Goal: Task Accomplishment & Management: Complete application form

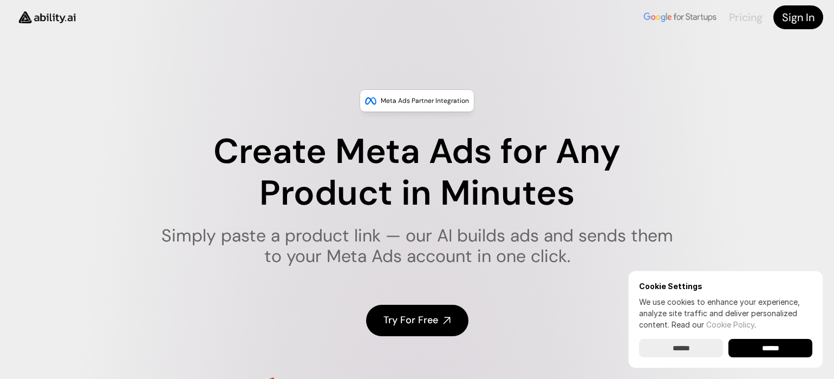
click at [754, 13] on link "Pricing" at bounding box center [746, 17] width 34 height 14
click at [811, 5] on nav "Pricing Sign In" at bounding box center [417, 17] width 834 height 35
click at [795, 11] on h4 "Sign In" at bounding box center [798, 17] width 33 height 15
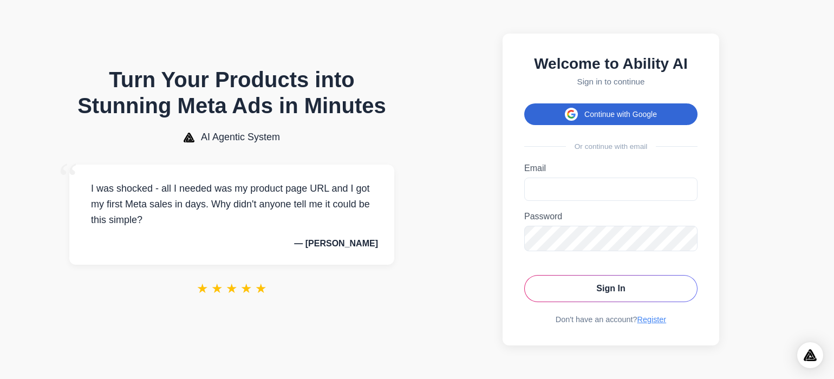
click at [665, 107] on button "Continue with Google" at bounding box center [610, 114] width 173 height 22
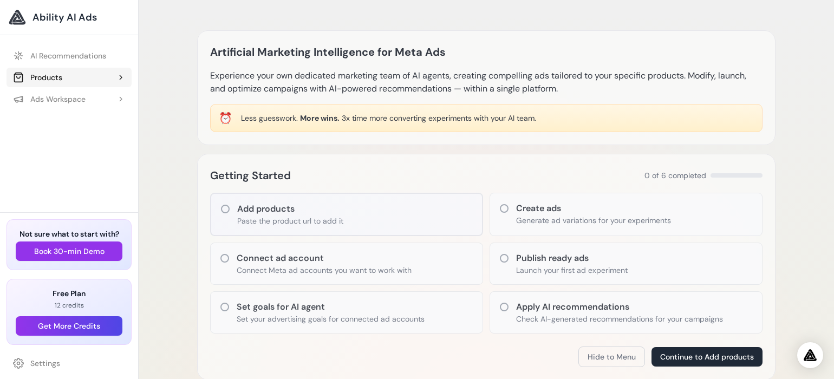
click at [83, 81] on button "Products" at bounding box center [69, 78] width 125 height 20
click at [96, 121] on button "Ads Workspace" at bounding box center [69, 123] width 125 height 20
click at [93, 37] on nav "AI Recommendations Products Add Product" at bounding box center [69, 207] width 138 height 345
click at [93, 12] on span "Ability AI Ads" at bounding box center [65, 17] width 64 height 15
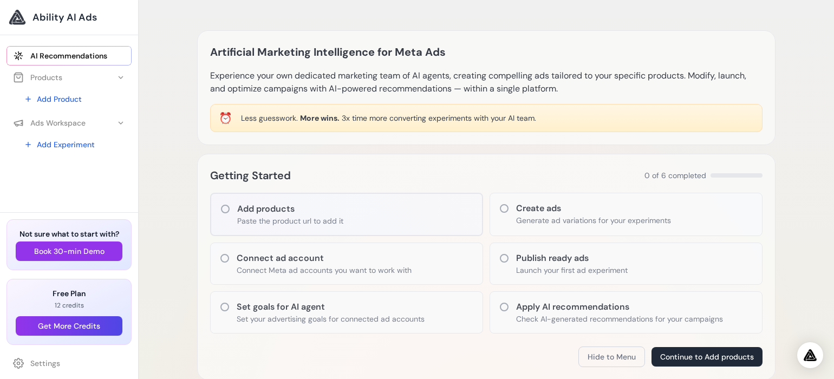
scroll to position [108, 0]
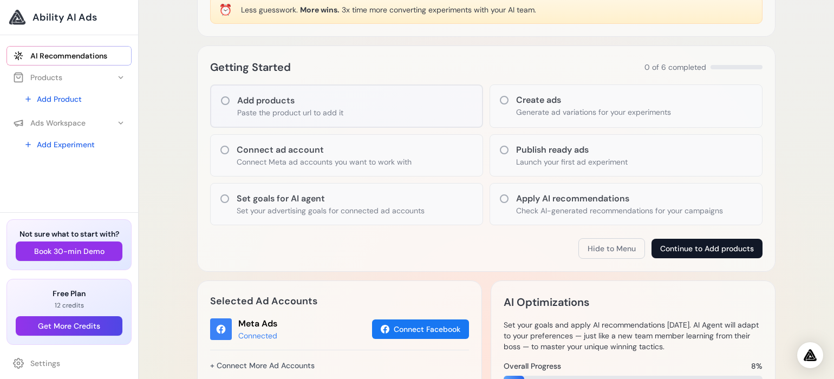
click at [658, 248] on button "Continue to Add products" at bounding box center [707, 249] width 111 height 20
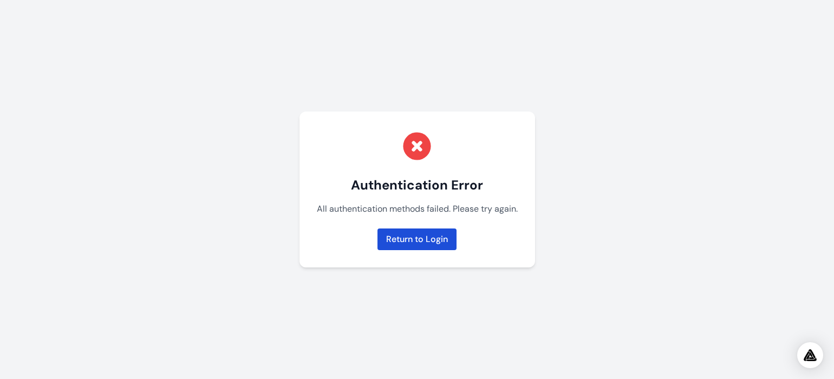
click at [412, 237] on link "Return to Login" at bounding box center [417, 240] width 79 height 22
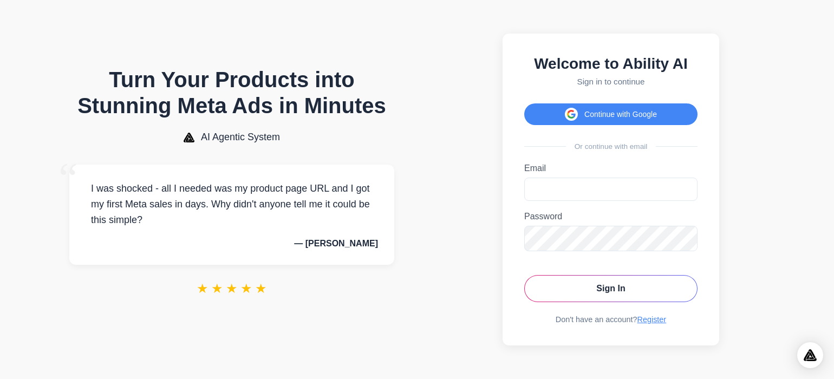
click at [662, 315] on div "Welcome to Ability AI Sign in to continue Continue with Google Or continue with…" at bounding box center [611, 190] width 217 height 312
click at [662, 334] on div "Welcome to Ability AI Sign in to continue Continue with Google Or continue with…" at bounding box center [611, 190] width 217 height 312
click at [662, 324] on link "Register" at bounding box center [652, 319] width 29 height 9
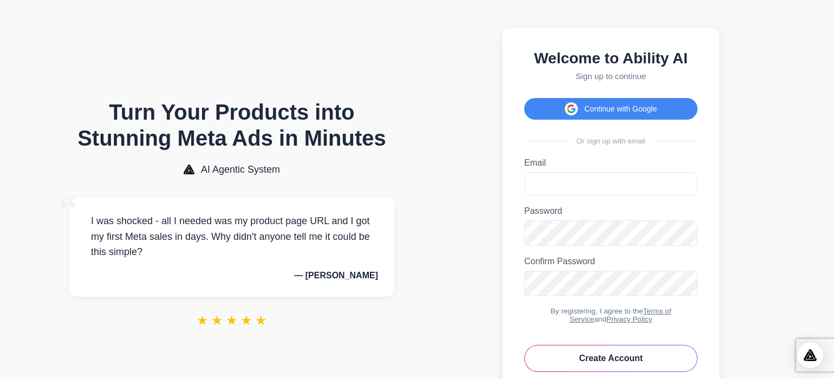
click at [662, 315] on form "Email Please enter a valid email address. Password Password must be at least 6 …" at bounding box center [610, 265] width 173 height 214
click at [662, 323] on div "By registering, I agree to the Terms of Service and Privacy Policy" at bounding box center [610, 315] width 173 height 16
click at [662, 318] on form "Email Please enter a valid email address. Password Password must be at least 6 …" at bounding box center [610, 265] width 173 height 214
click at [672, 319] on link "Terms of Service" at bounding box center [621, 315] width 102 height 16
click at [636, 114] on button "Continue with Google" at bounding box center [610, 109] width 173 height 22
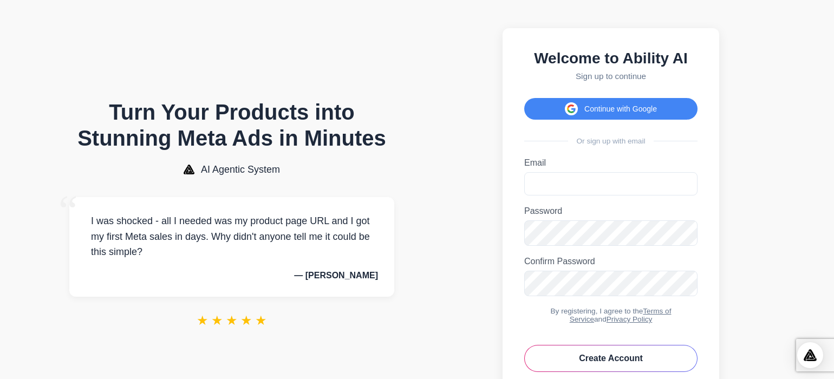
click at [612, 75] on p "Sign up to continue" at bounding box center [610, 76] width 173 height 9
